Goal: Transaction & Acquisition: Purchase product/service

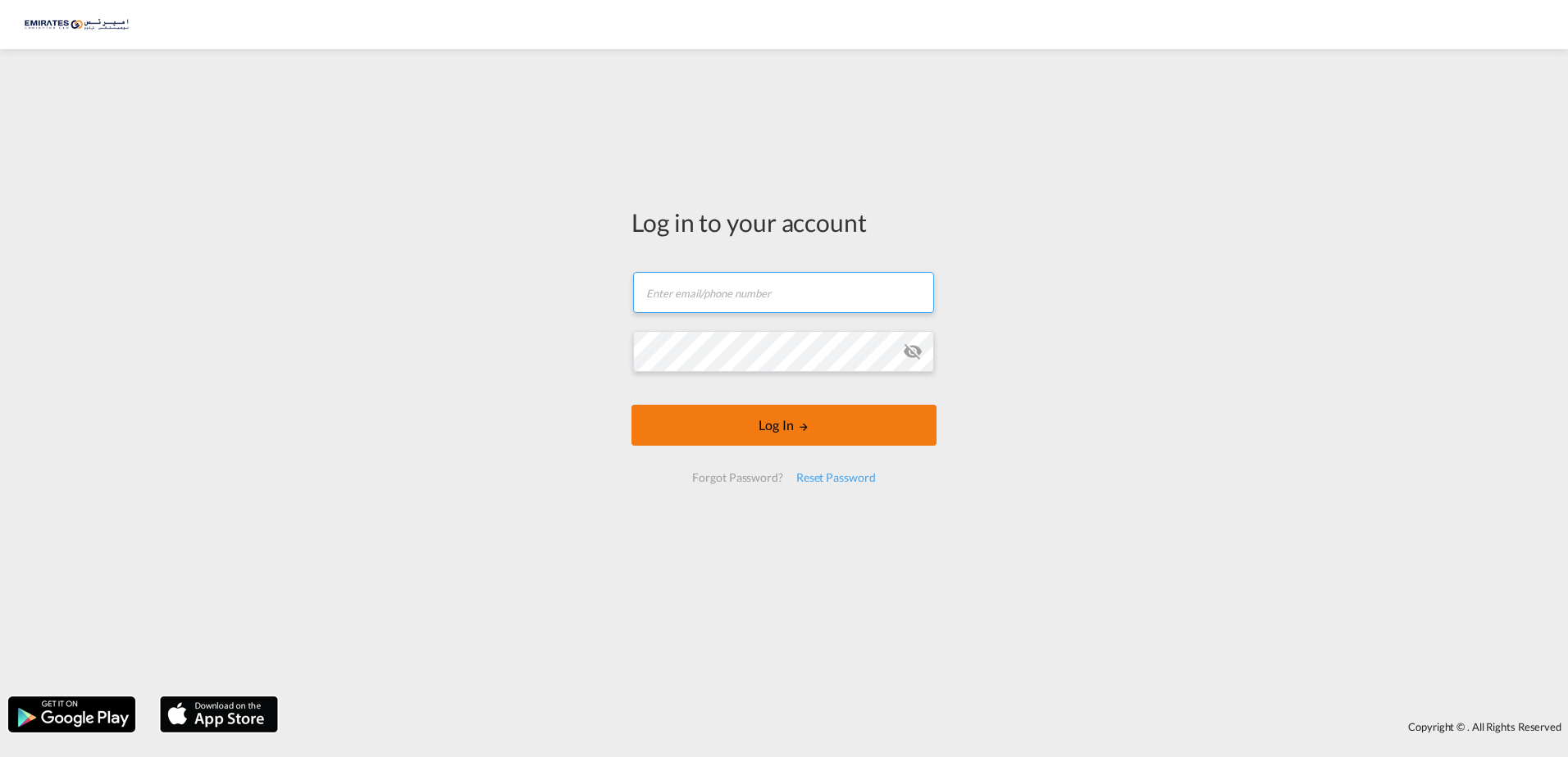
type input "[EMAIL_ADDRESS][DOMAIN_NAME]"
click at [792, 428] on button "Log In" at bounding box center [784, 425] width 305 height 41
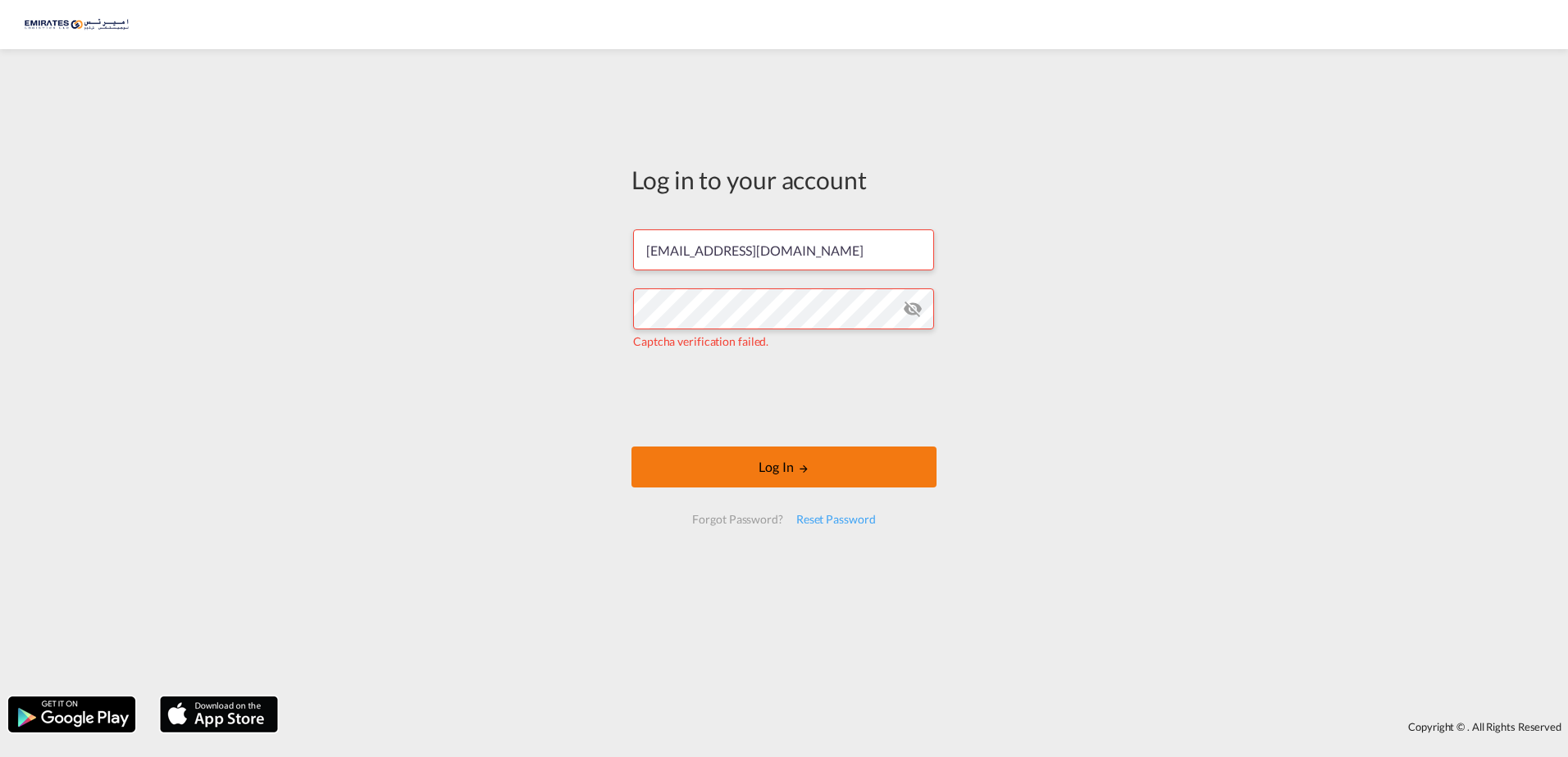
click at [807, 466] on md-icon "LOGIN" at bounding box center [804, 469] width 12 height 12
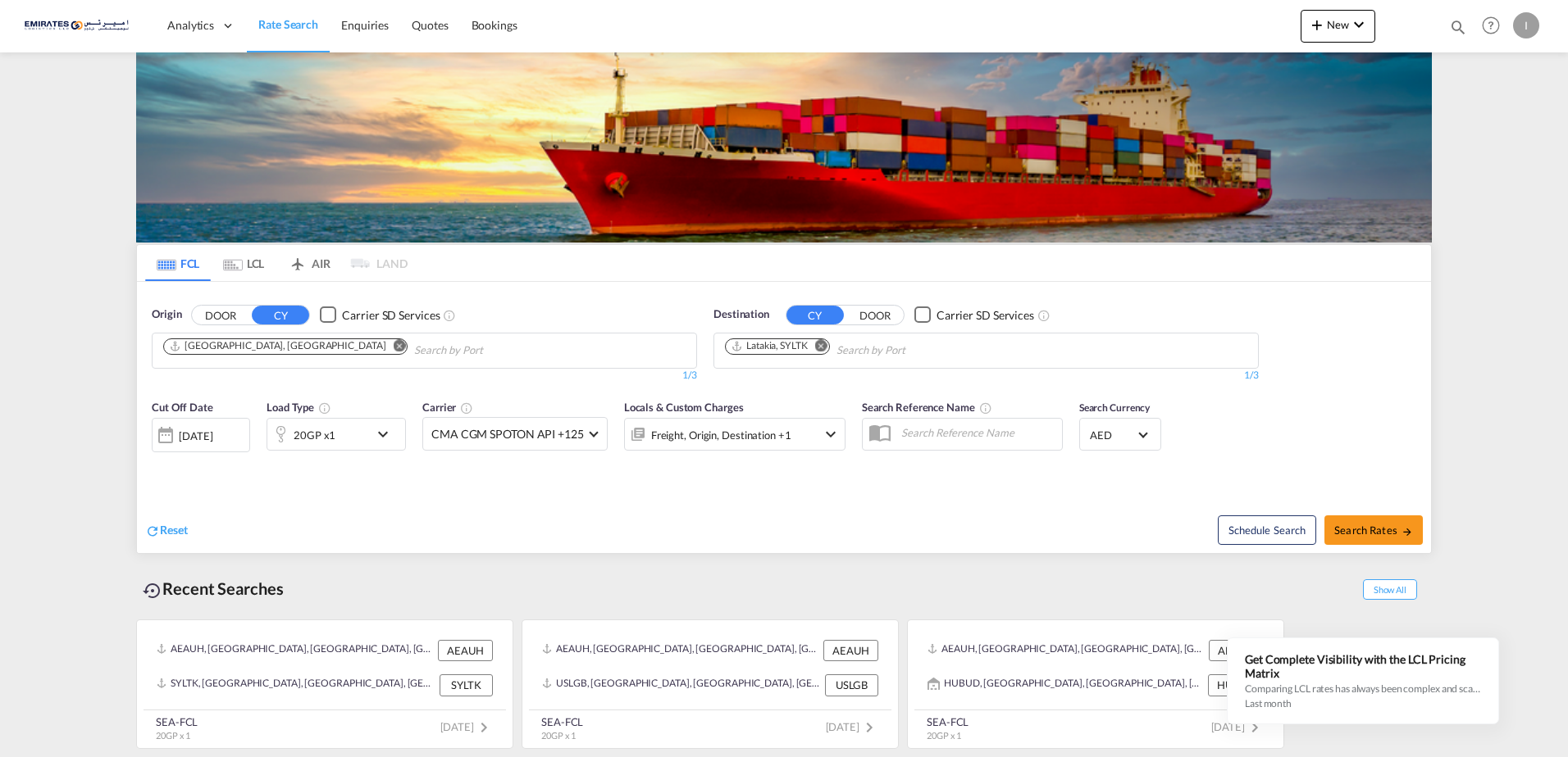
click at [907, 524] on div "Schedule Search Search Rates" at bounding box center [1109, 522] width 643 height 63
click at [921, 350] on input "Chips input." at bounding box center [914, 350] width 156 height 26
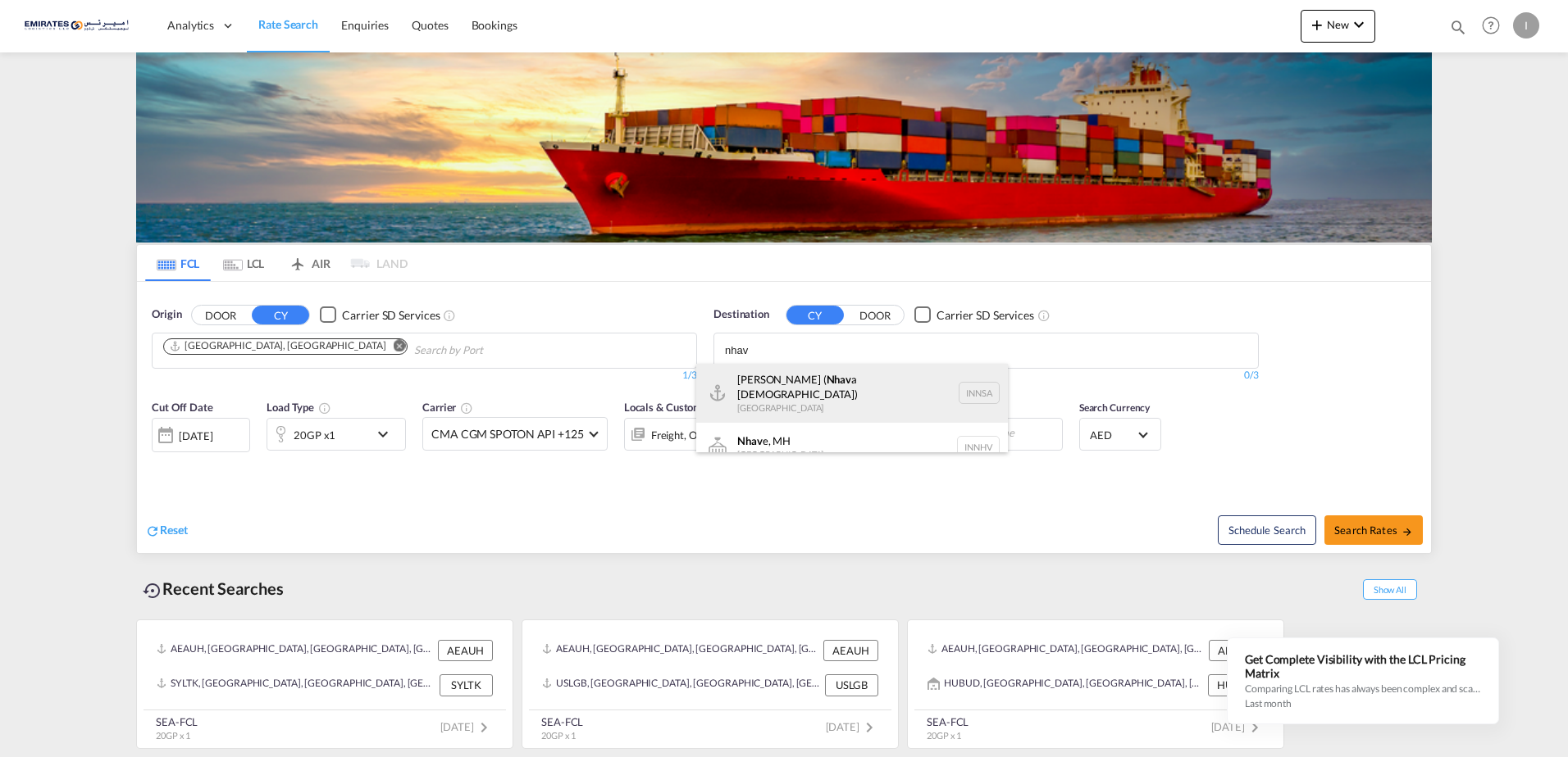
type input "nhav"
click at [867, 387] on div "[PERSON_NAME] ( Nhav a Sheva) [GEOGRAPHIC_DATA] [GEOGRAPHIC_DATA]" at bounding box center [852, 394] width 312 height 59
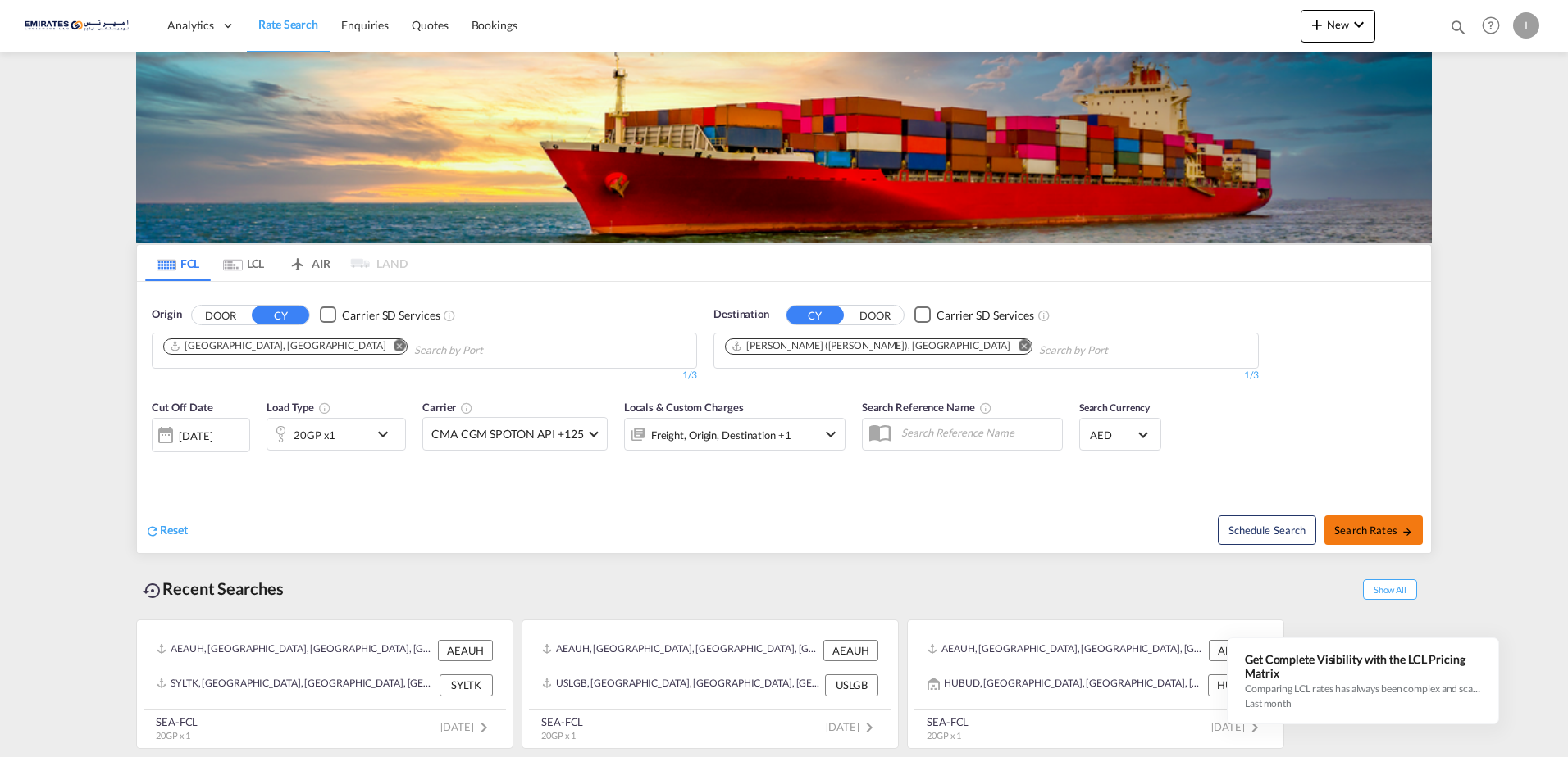
click at [1369, 529] on span "Search Rates" at bounding box center [1374, 530] width 78 height 13
type input "AEAUH to INNSA / [DATE]"
